Goal: Information Seeking & Learning: Learn about a topic

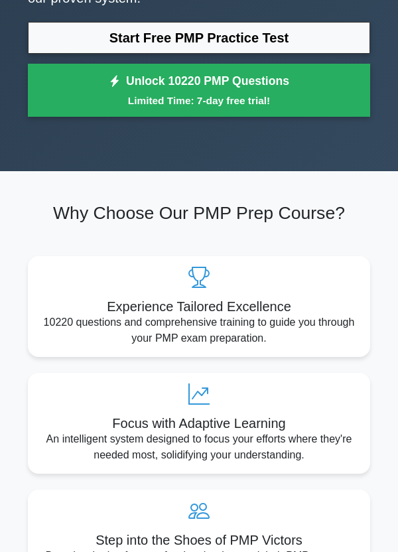
scroll to position [171, 0]
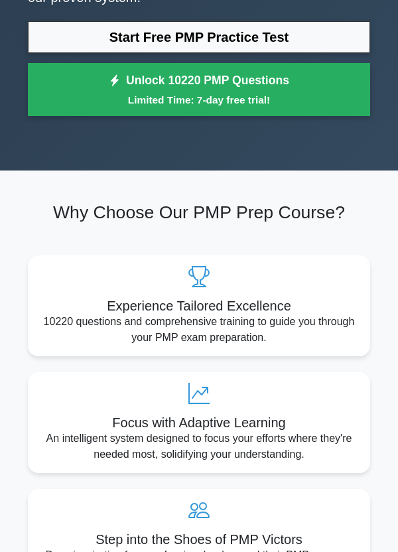
click at [286, 326] on p "10220 questions and comprehensive training to guide you through your PMP exam p…" at bounding box center [198, 330] width 321 height 32
click at [331, 278] on icon at bounding box center [198, 276] width 321 height 21
click at [66, 395] on icon at bounding box center [198, 393] width 321 height 21
click at [222, 419] on h5 "Focus with Adaptive Learning" at bounding box center [198, 423] width 321 height 16
click at [198, 393] on icon at bounding box center [198, 393] width 321 height 21
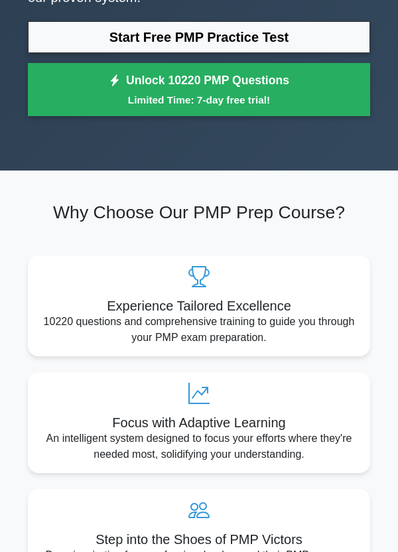
click at [201, 390] on icon at bounding box center [198, 393] width 321 height 21
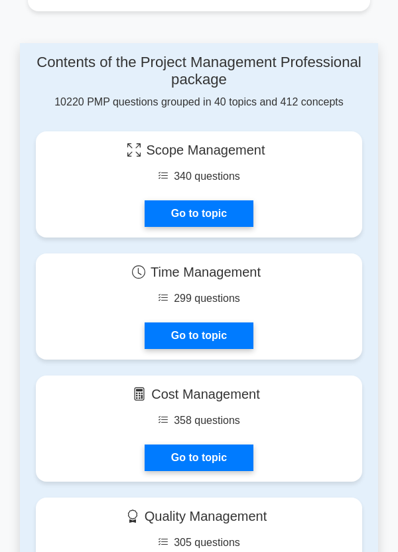
scroll to position [901, 0]
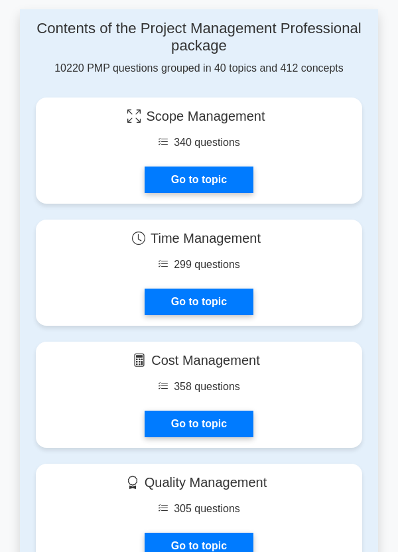
click at [241, 178] on link "Go to topic" at bounding box center [199, 180] width 109 height 27
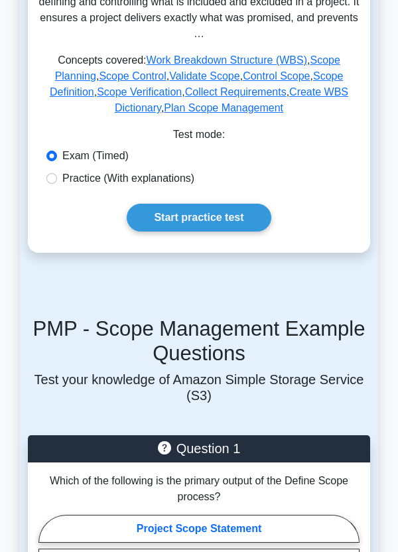
scroll to position [281, 0]
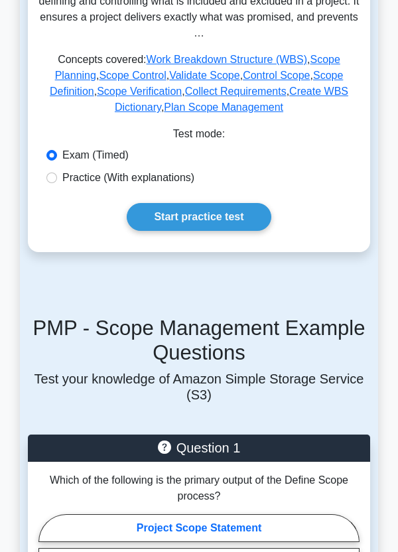
click at [240, 213] on link "Start practice test" at bounding box center [199, 217] width 144 height 28
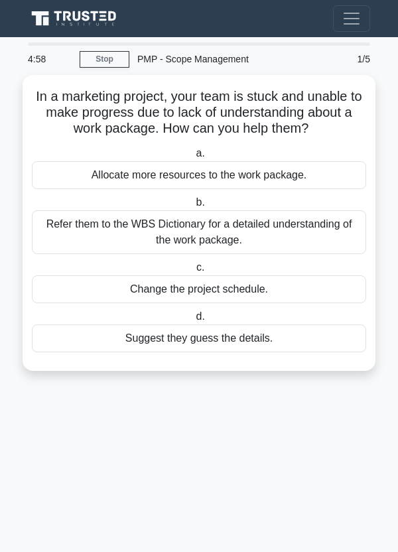
scroll to position [35, 0]
click at [317, 275] on div "Change the project schedule." at bounding box center [199, 289] width 334 height 28
click at [194, 263] on input "c. Change the project schedule." at bounding box center [194, 267] width 0 height 9
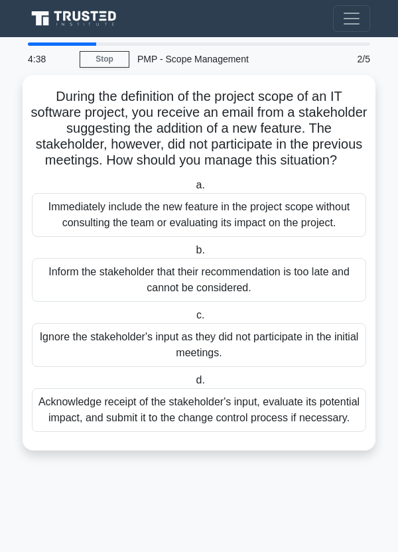
scroll to position [0, 0]
